Goal: Information Seeking & Learning: Learn about a topic

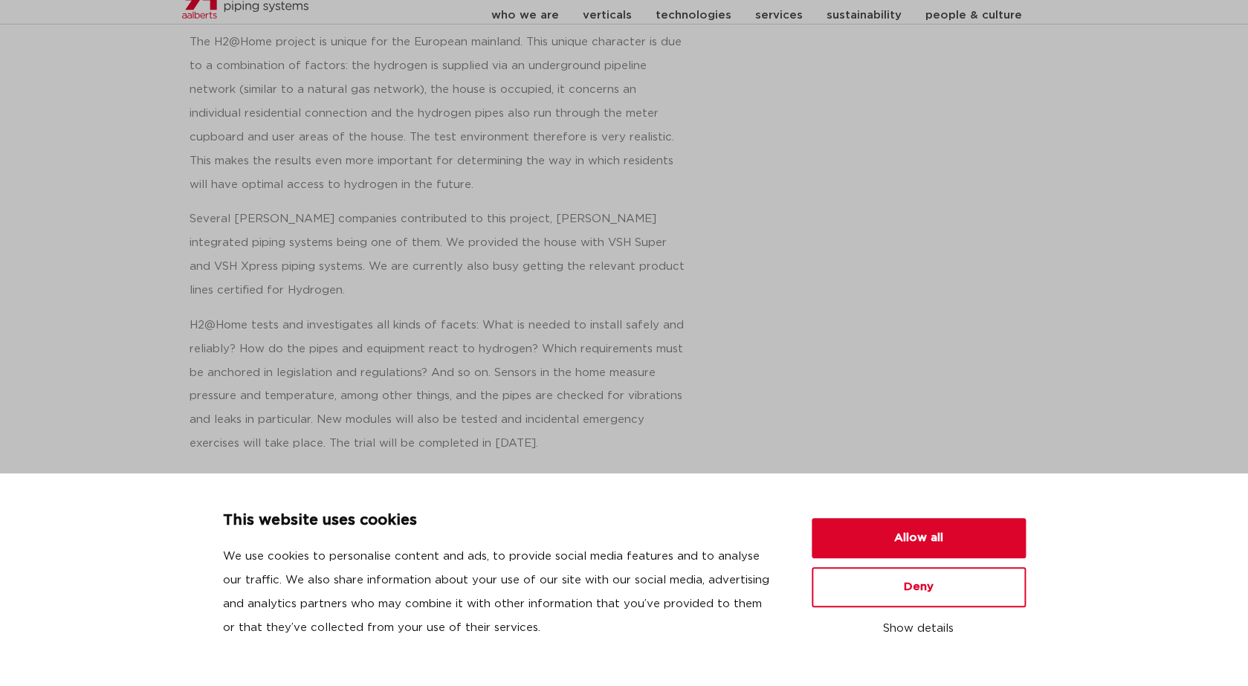
scroll to position [491, 0]
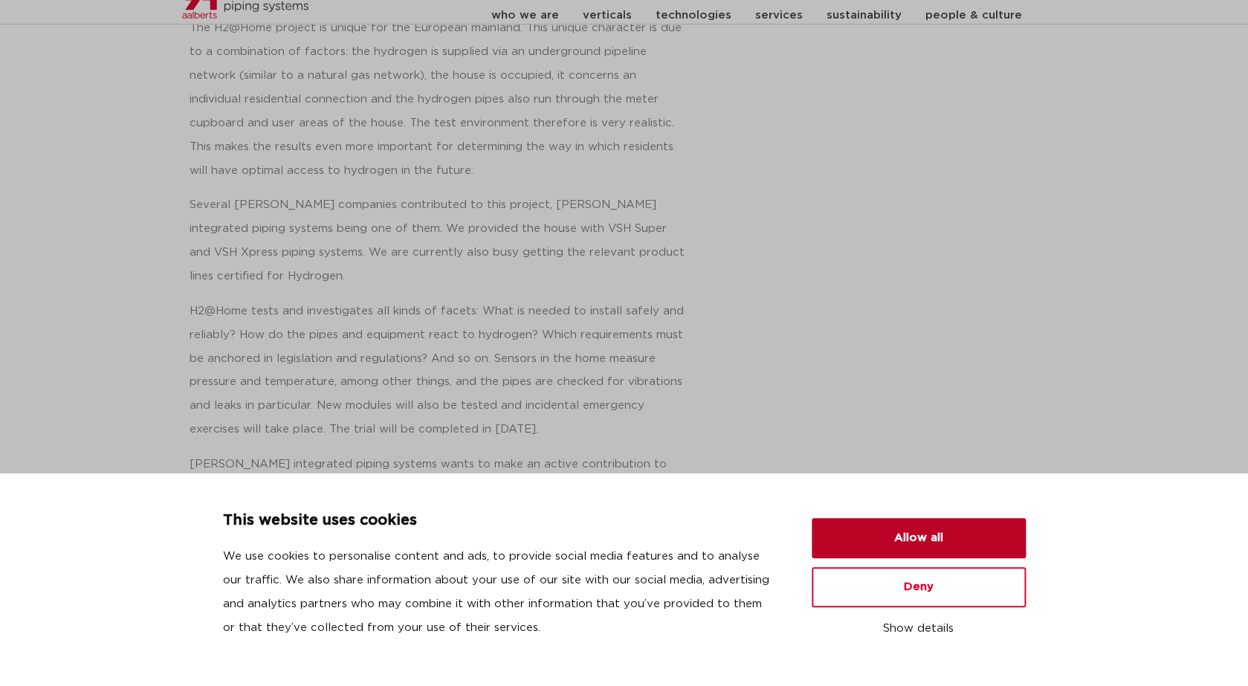
click at [827, 539] on button "Allow all" at bounding box center [919, 538] width 214 height 40
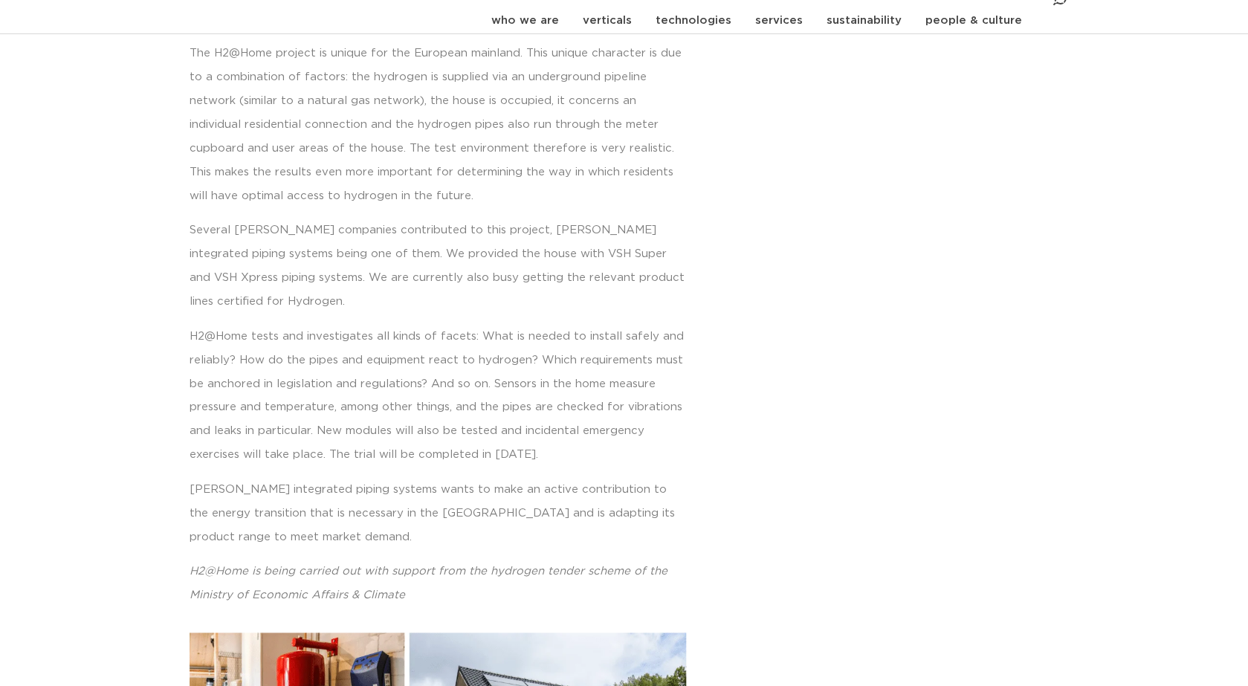
scroll to position [715, 0]
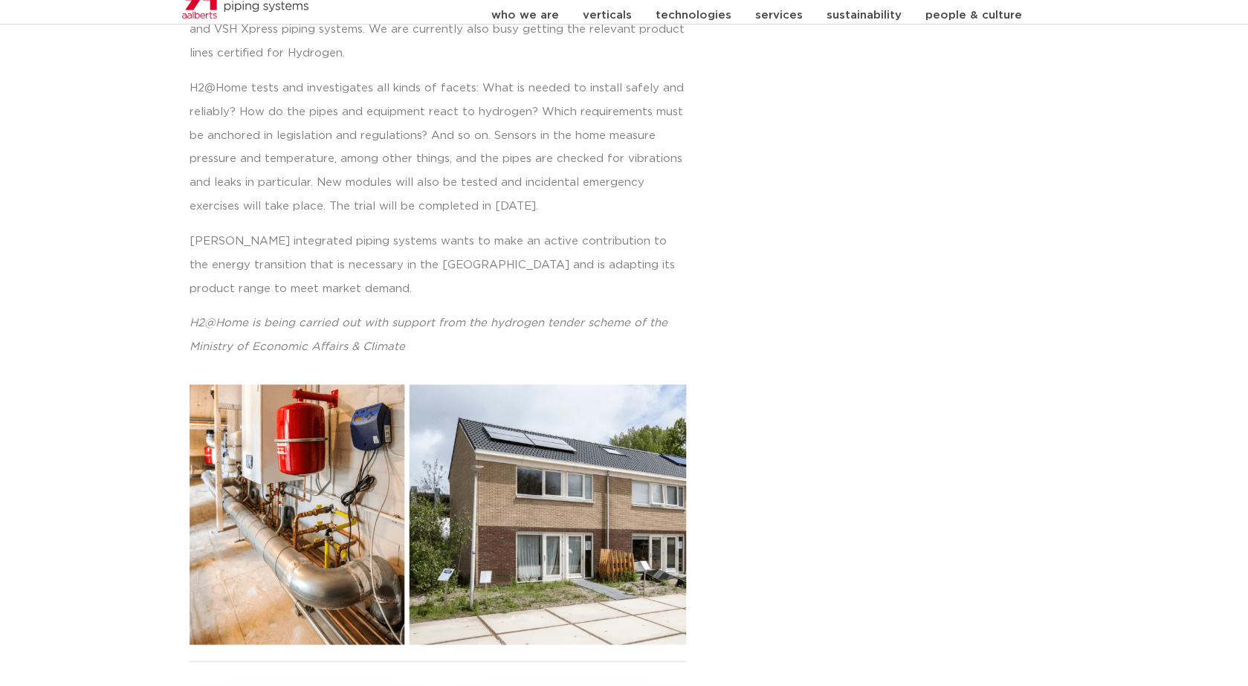
click at [300, 453] on img at bounding box center [438, 514] width 497 height 260
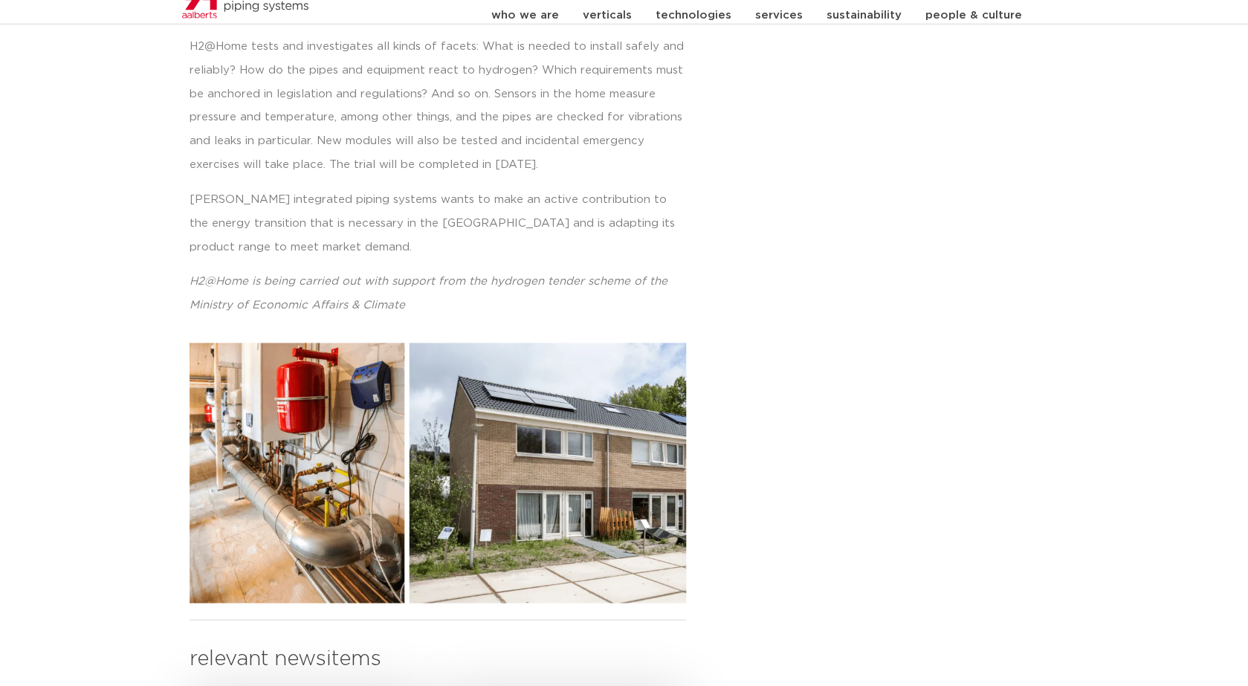
scroll to position [950, 0]
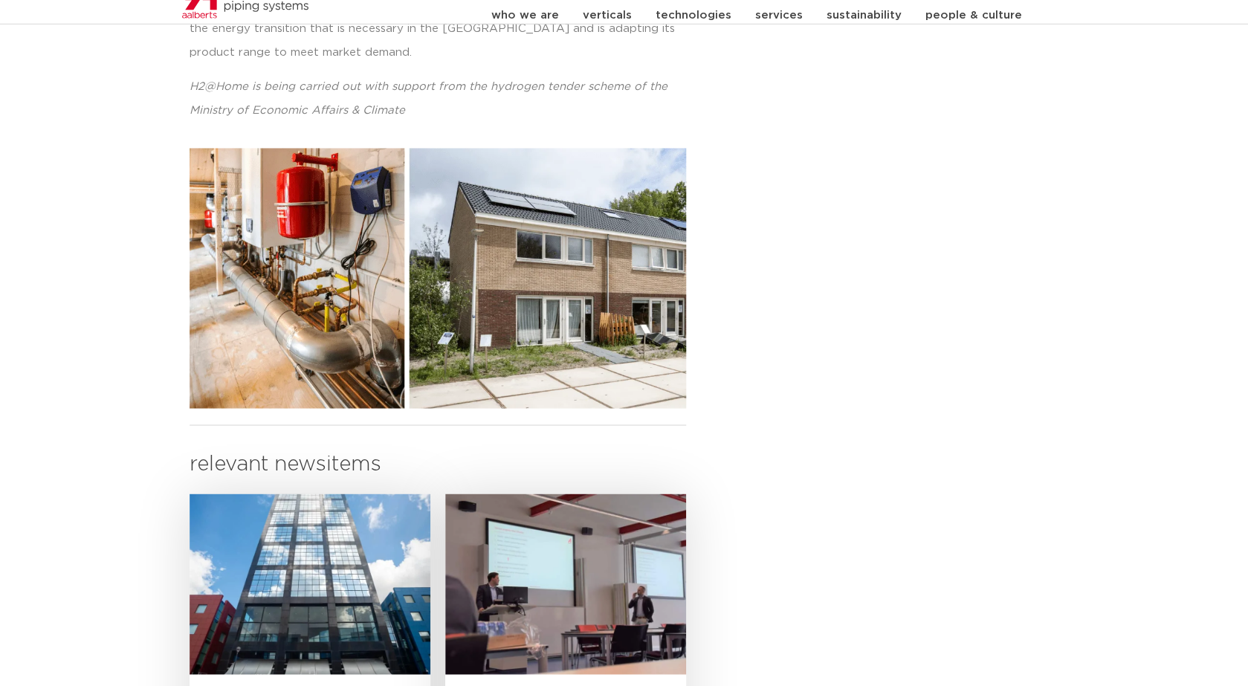
drag, startPoint x: 315, startPoint y: 428, endPoint x: 435, endPoint y: 436, distance: 120.0
click at [328, 450] on h3 "relevant newsitems" at bounding box center [438, 465] width 497 height 30
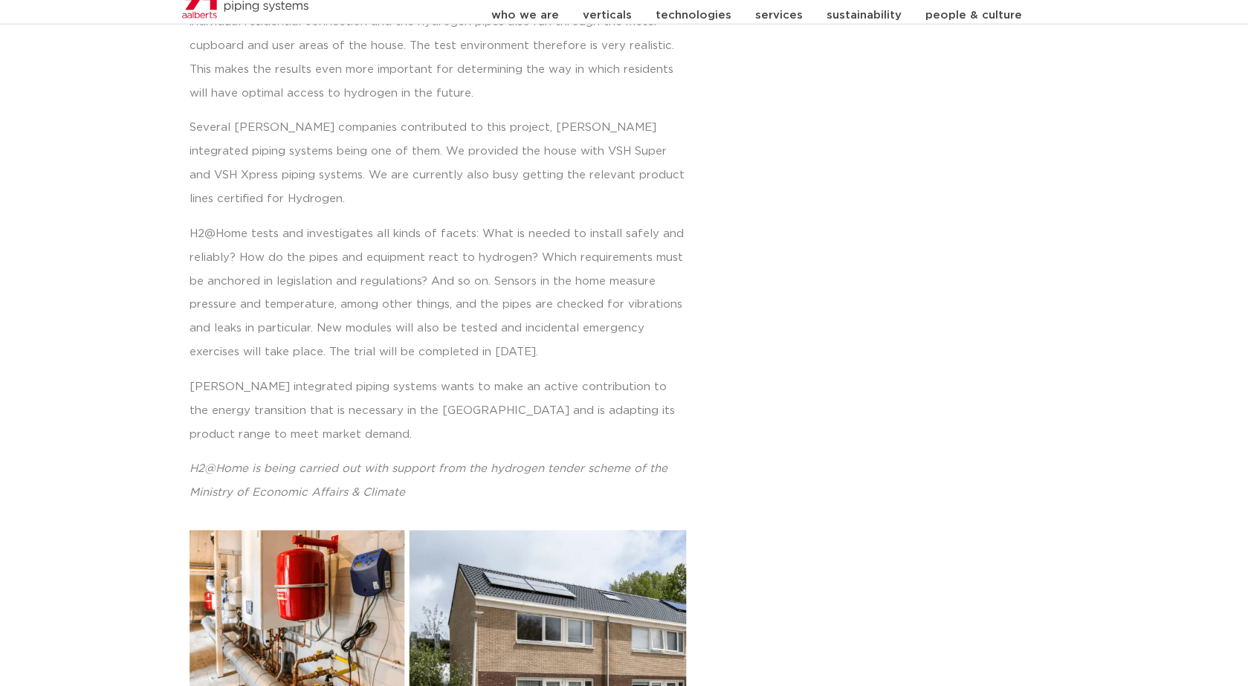
scroll to position [555, 0]
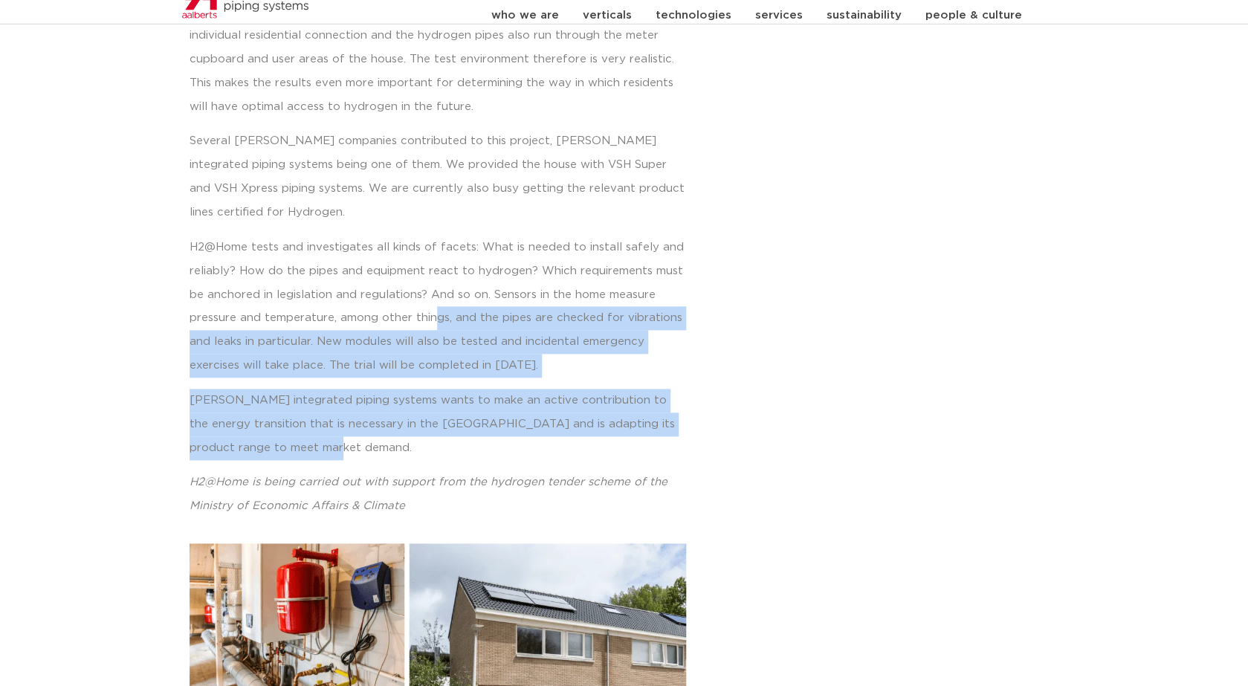
drag, startPoint x: 435, startPoint y: 436, endPoint x: 435, endPoint y: 213, distance: 222.3
click at [434, 233] on div "The first hydrogen-powered home in the [GEOGRAPHIC_DATA] is a fact. The existin…" at bounding box center [438, 94] width 497 height 848
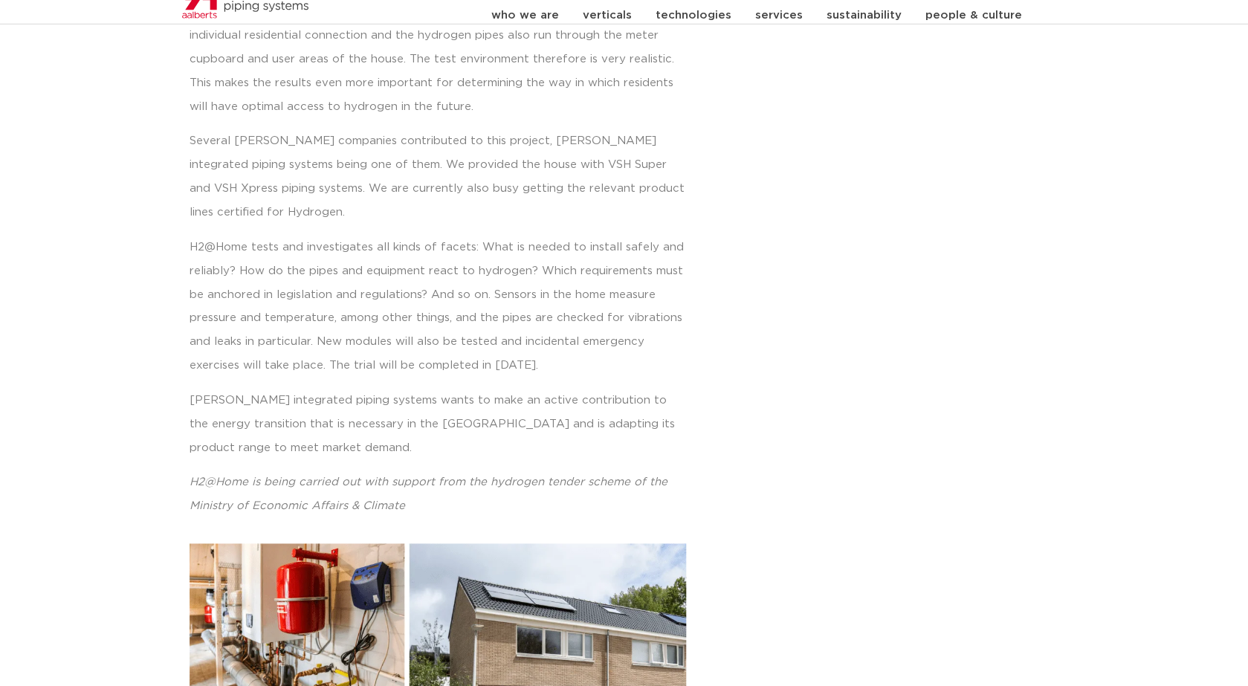
drag, startPoint x: 435, startPoint y: 213, endPoint x: 450, endPoint y: 397, distance: 184.3
click at [435, 236] on p "H2@Home tests and investigates all kinds of facets: What is needed to install s…" at bounding box center [438, 307] width 497 height 143
click at [450, 397] on p "[PERSON_NAME] integrated piping systems wants to make an active contribution to…" at bounding box center [438, 424] width 497 height 71
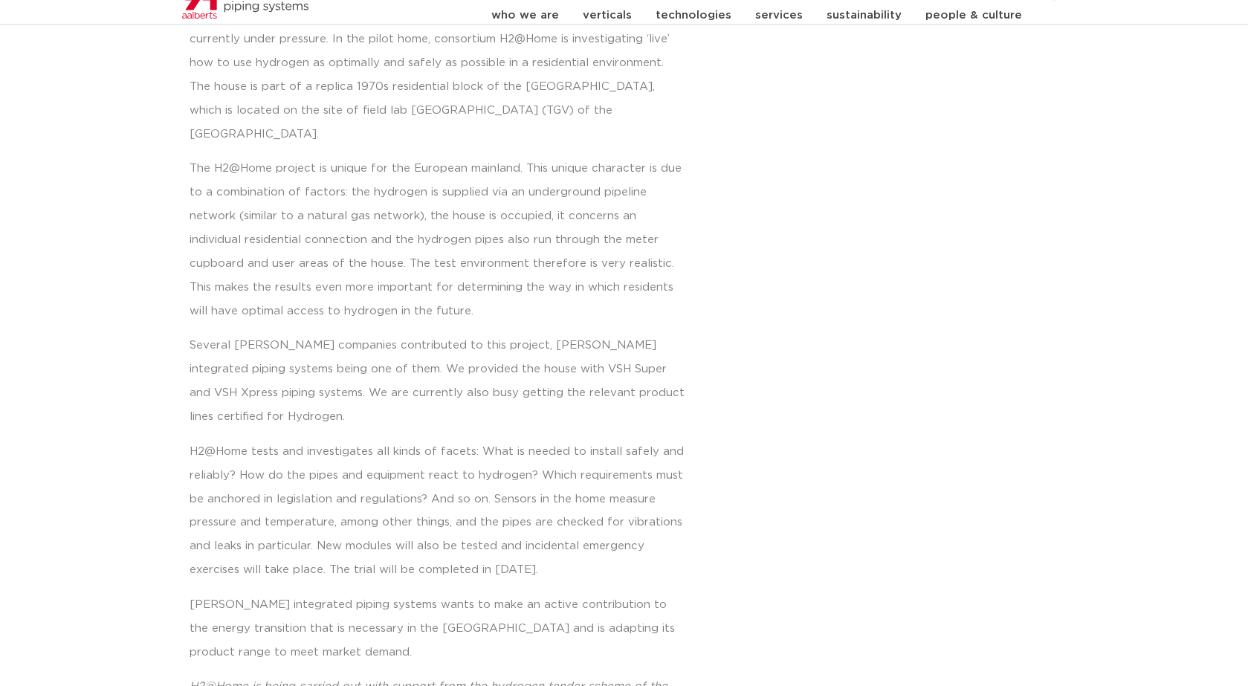
scroll to position [74, 0]
